Goal: Task Accomplishment & Management: Complete application form

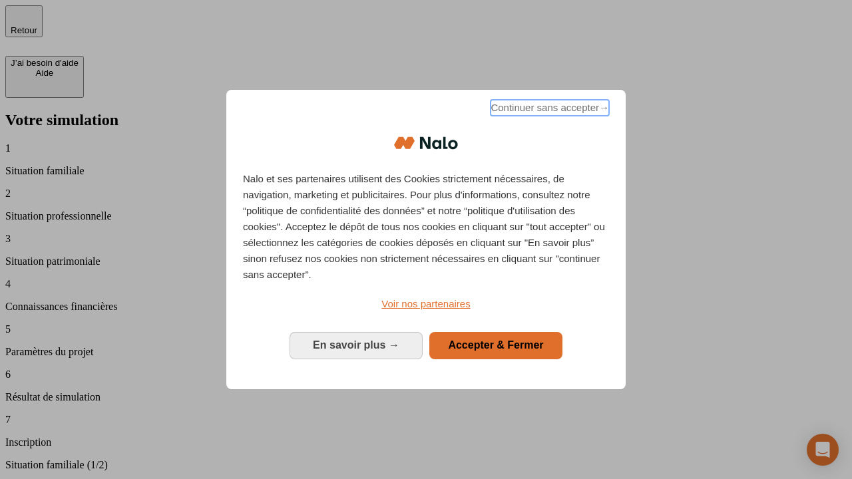
click at [548, 110] on span "Continuer sans accepter →" at bounding box center [550, 108] width 118 height 16
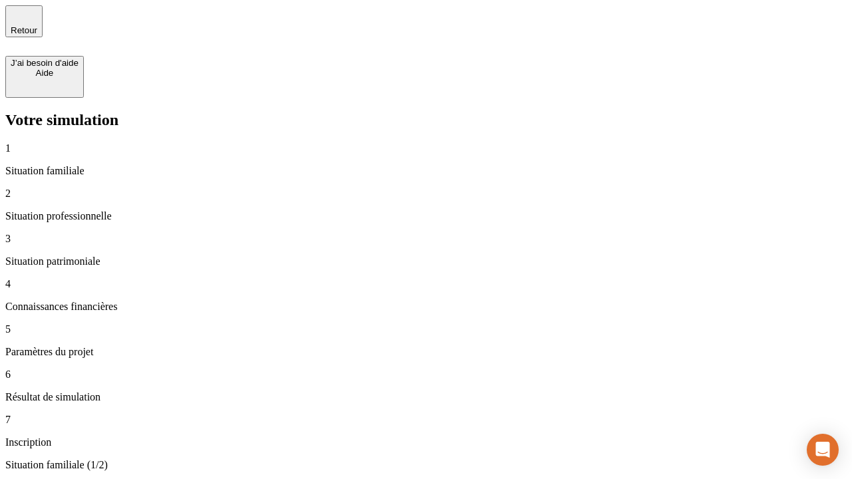
type input "30 000"
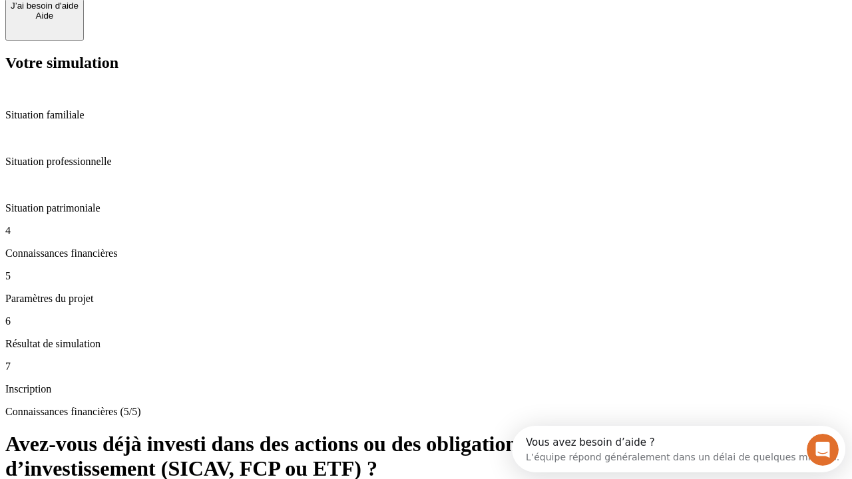
scroll to position [97, 0]
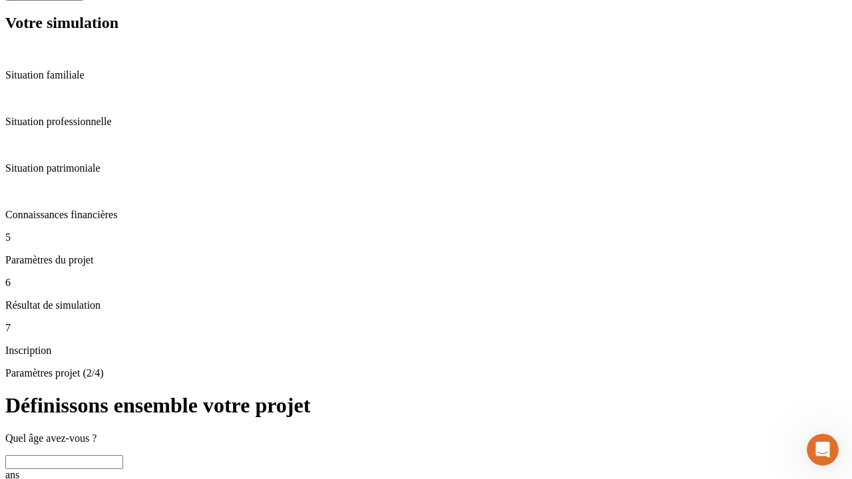
scroll to position [13, 0]
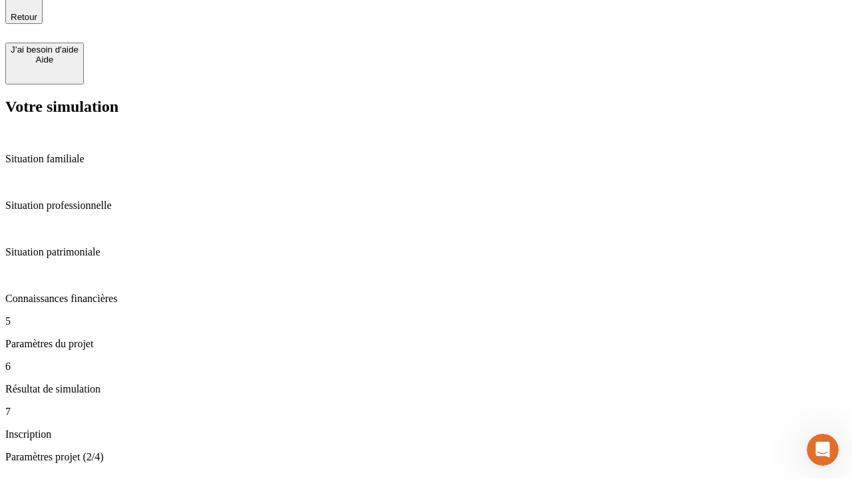
type input "25"
type input "64"
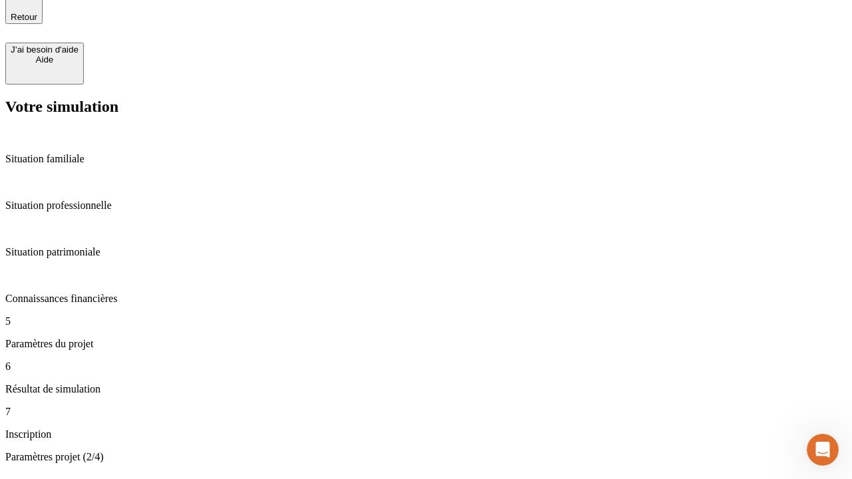
type input "1 000"
type input "640"
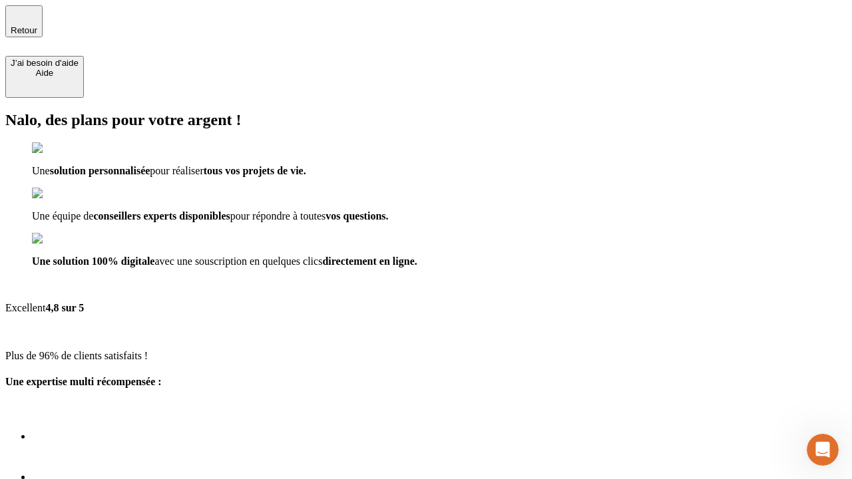
type input "[EMAIL_ADDRESS][PERSON_NAME][DOMAIN_NAME]"
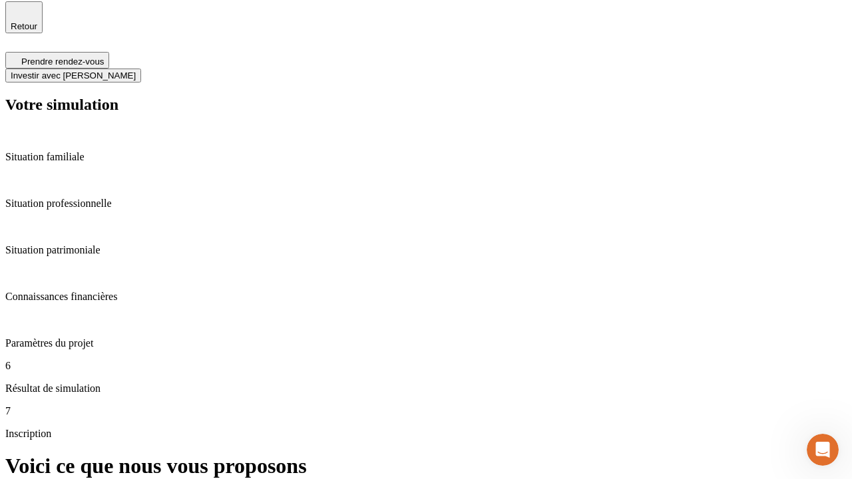
click at [136, 71] on span "Investir avec [PERSON_NAME]" at bounding box center [73, 76] width 125 height 10
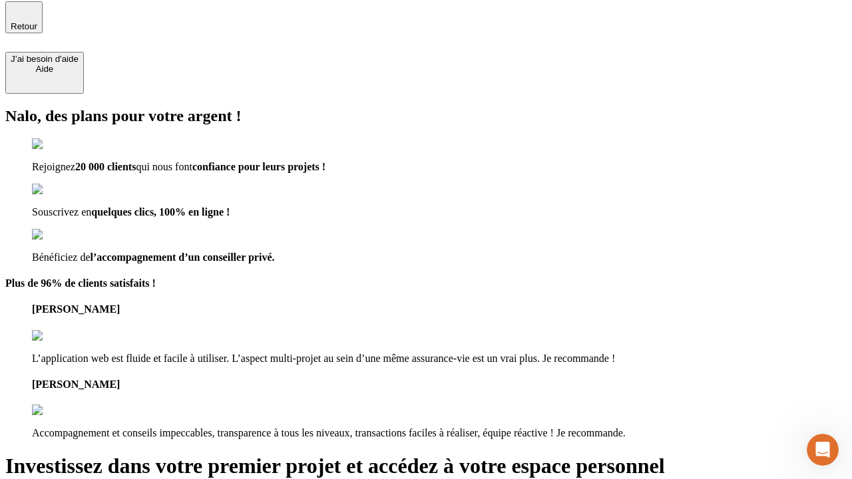
scroll to position [3, 0]
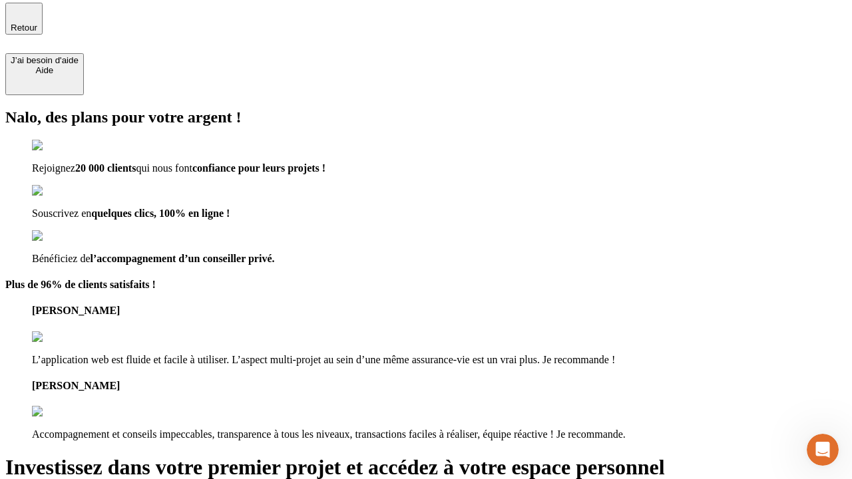
type input "[PERSON_NAME][EMAIL_ADDRESS][DOMAIN_NAME]"
